Goal: Task Accomplishment & Management: Manage account settings

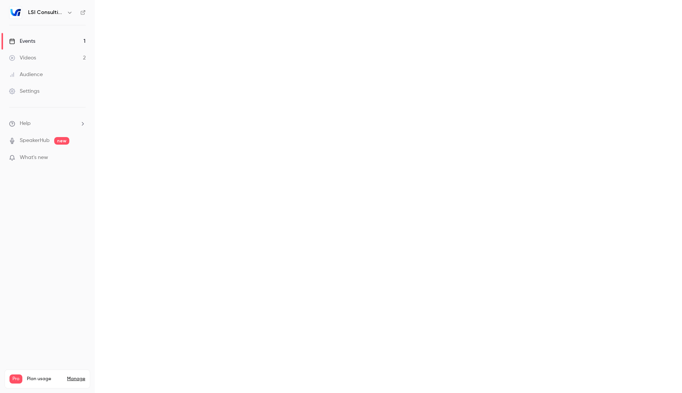
click at [50, 90] on link "Settings" at bounding box center [47, 91] width 95 height 17
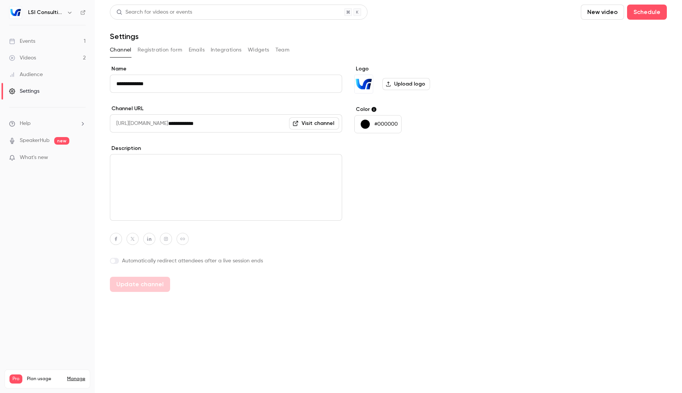
click at [282, 55] on button "Team" at bounding box center [282, 50] width 14 height 12
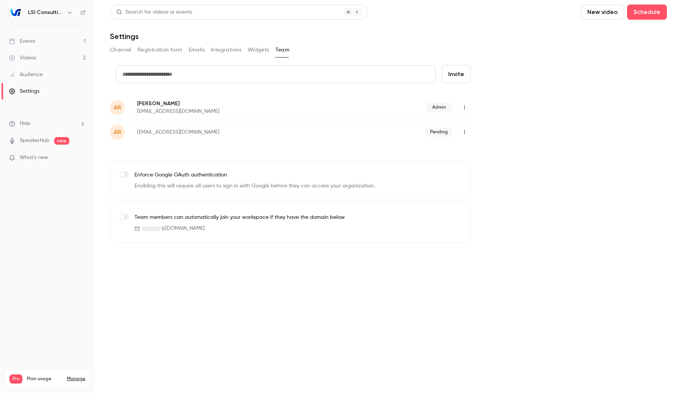
click at [59, 46] on link "Events 1" at bounding box center [47, 41] width 95 height 17
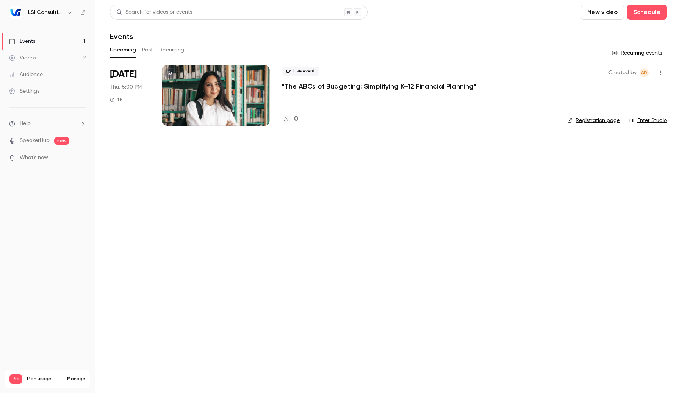
click at [150, 50] on button "Past" at bounding box center [147, 50] width 11 height 12
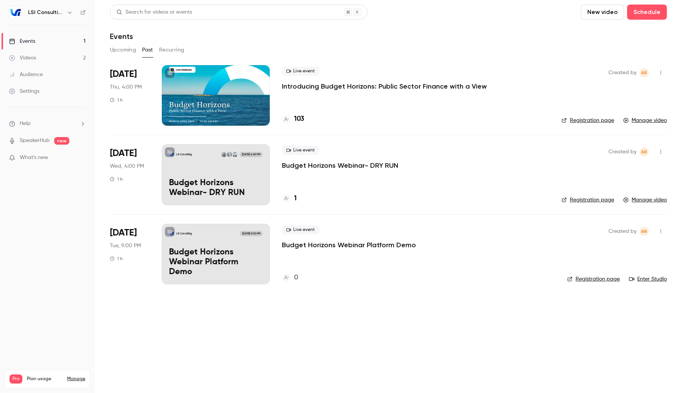
click at [130, 47] on button "Upcoming" at bounding box center [123, 50] width 26 height 12
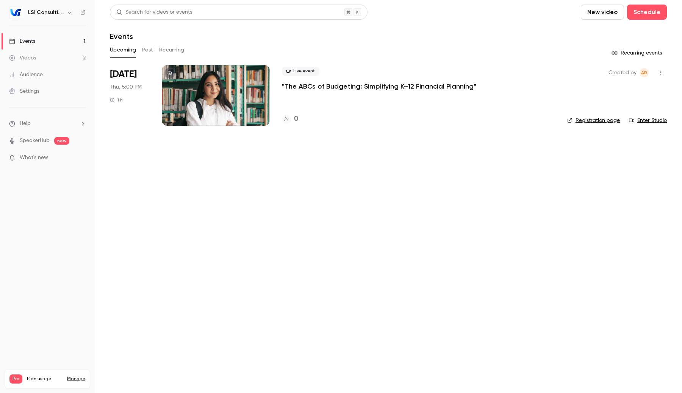
click at [228, 100] on div at bounding box center [216, 95] width 108 height 61
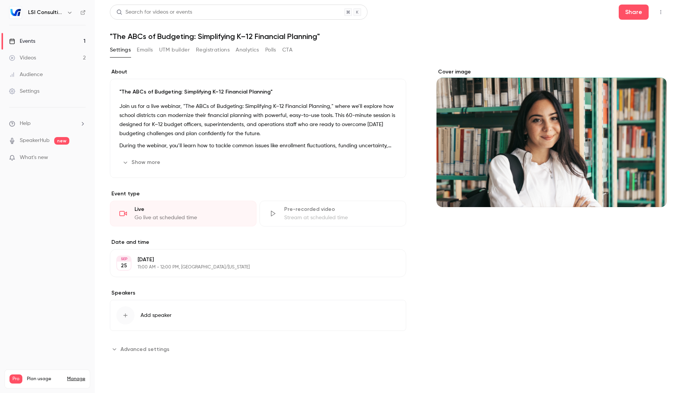
click at [77, 38] on link "Events 1" at bounding box center [47, 41] width 95 height 17
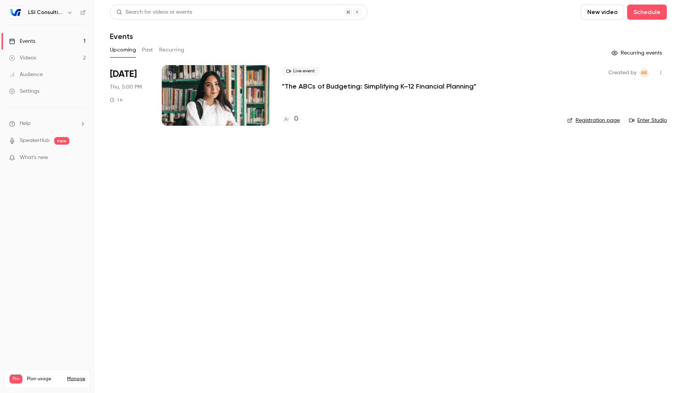
click at [58, 59] on link "Videos 2" at bounding box center [47, 58] width 95 height 17
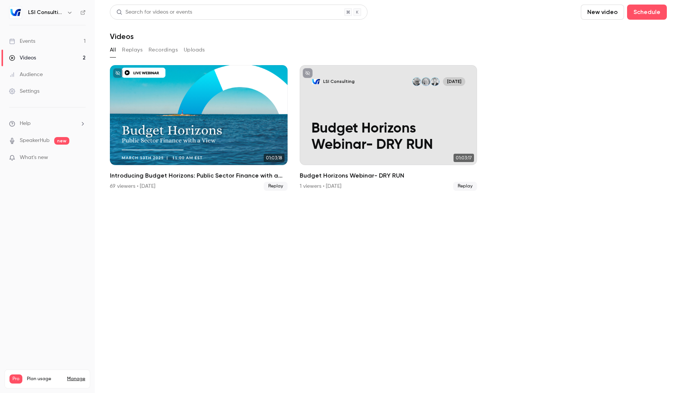
click at [37, 88] on div "Settings" at bounding box center [24, 92] width 30 height 8
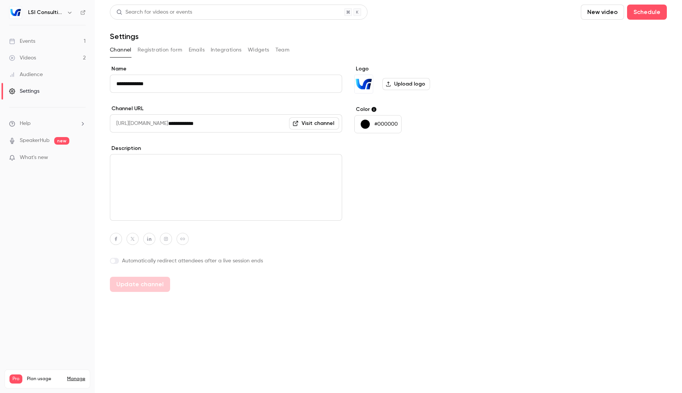
click at [242, 49] on div "Channel Registration form Emails Integrations Widgets Team" at bounding box center [388, 50] width 557 height 12
click at [233, 49] on button "Integrations" at bounding box center [226, 50] width 31 height 12
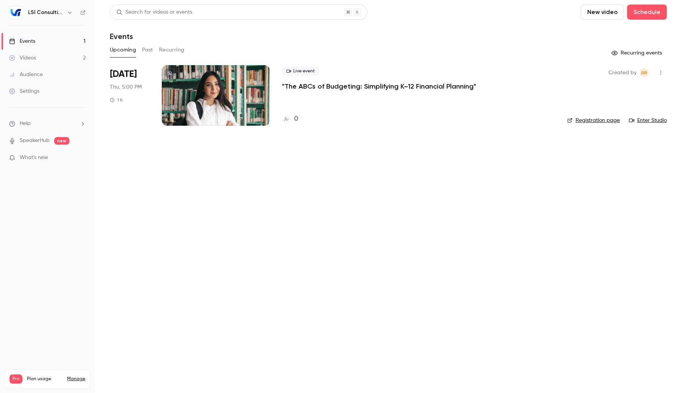
click at [52, 61] on link "Videos 2" at bounding box center [47, 58] width 95 height 17
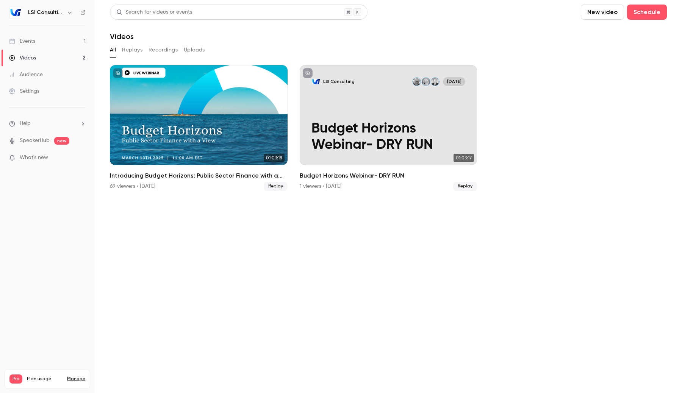
click at [41, 97] on link "Settings" at bounding box center [47, 91] width 95 height 17
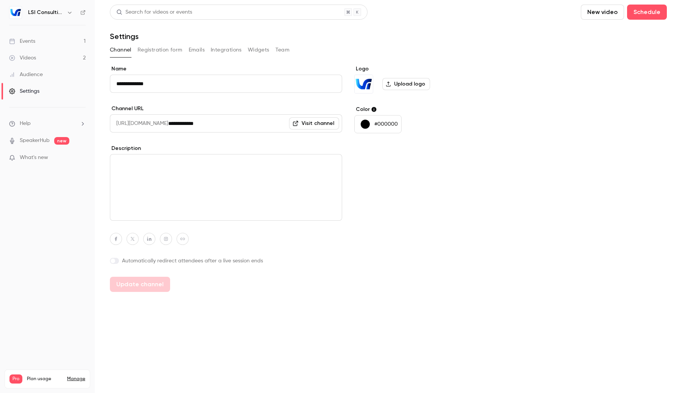
click at [277, 48] on button "Team" at bounding box center [282, 50] width 14 height 12
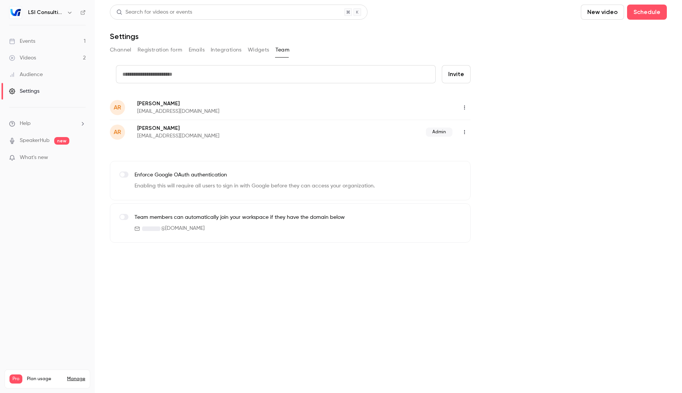
drag, startPoint x: 176, startPoint y: 102, endPoint x: 136, endPoint y: 103, distance: 39.8
click at [136, 102] on div "AR [PERSON_NAME] [EMAIL_ADDRESS][DOMAIN_NAME]" at bounding box center [290, 107] width 361 height 24
copy p "[PERSON_NAME]"
